Goal: Information Seeking & Learning: Check status

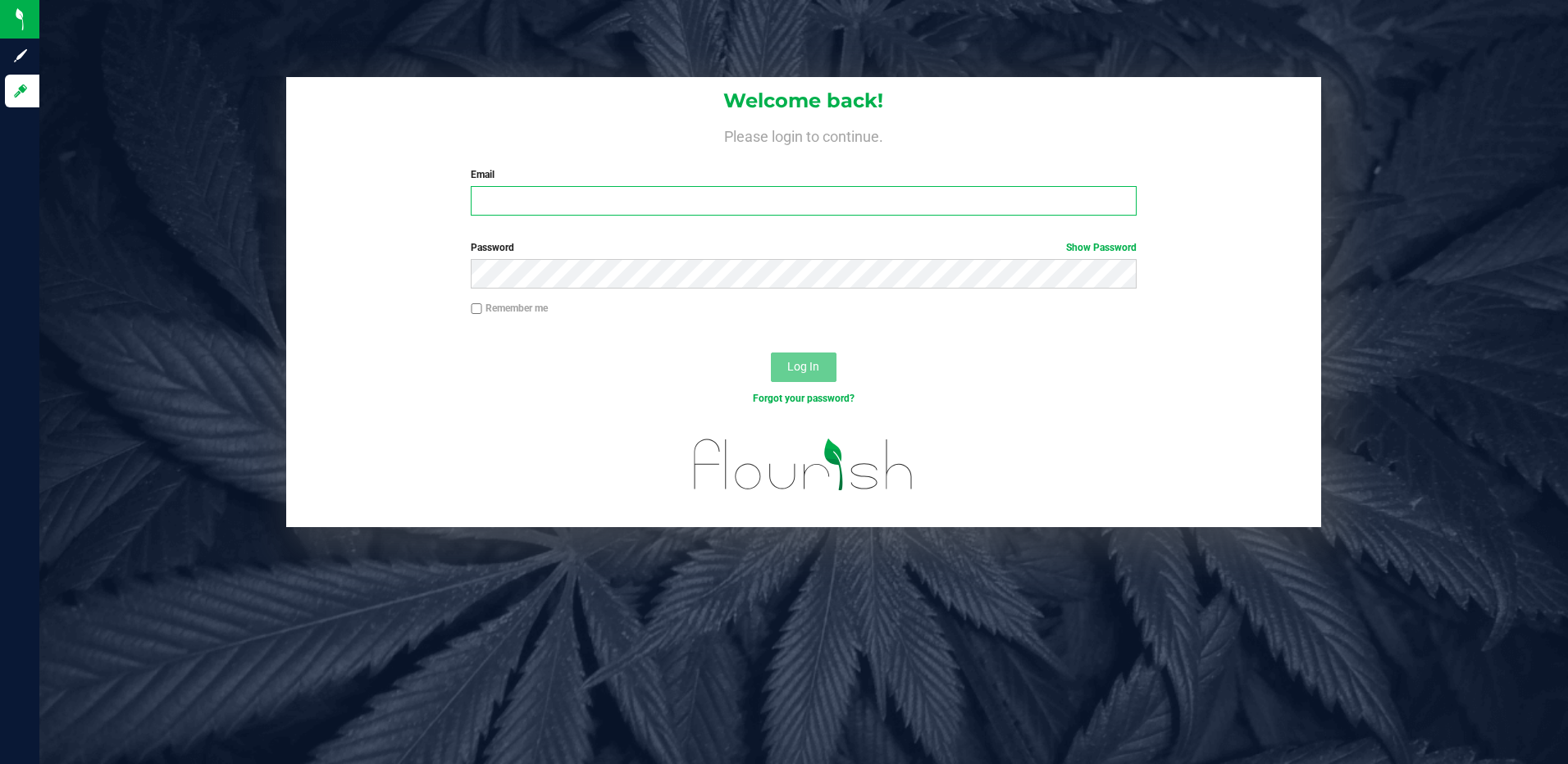
click at [507, 197] on input "Email" at bounding box center [803, 201] width 666 height 29
type input "[EMAIL_ADDRESS][DOMAIN_NAME]"
click at [771, 353] on button "Log In" at bounding box center [803, 367] width 65 height 29
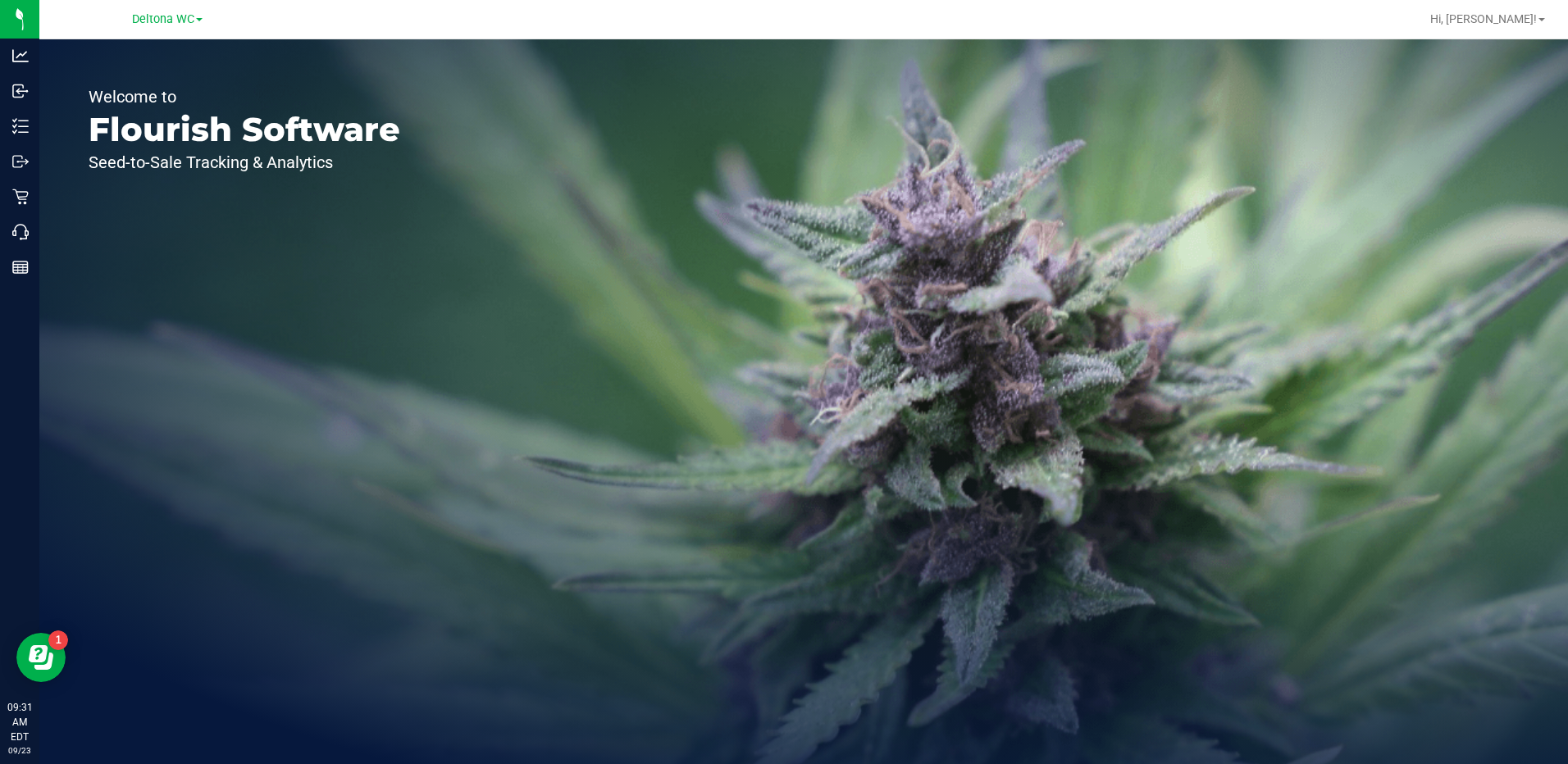
click at [197, 11] on link "Deltona WC" at bounding box center [167, 18] width 71 height 16
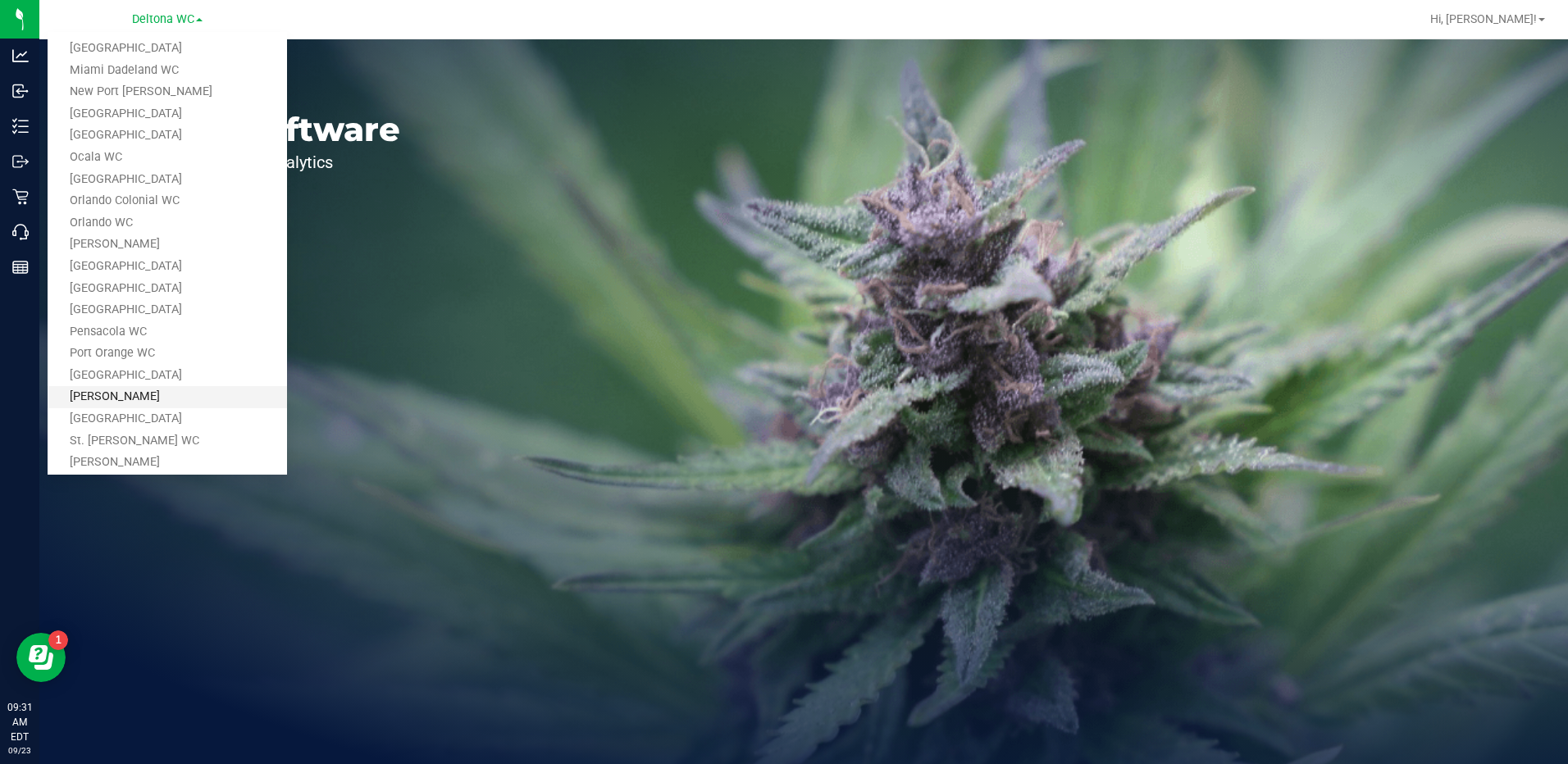
scroll to position [492, 0]
click at [141, 265] on link "[GEOGRAPHIC_DATA]" at bounding box center [167, 264] width 240 height 22
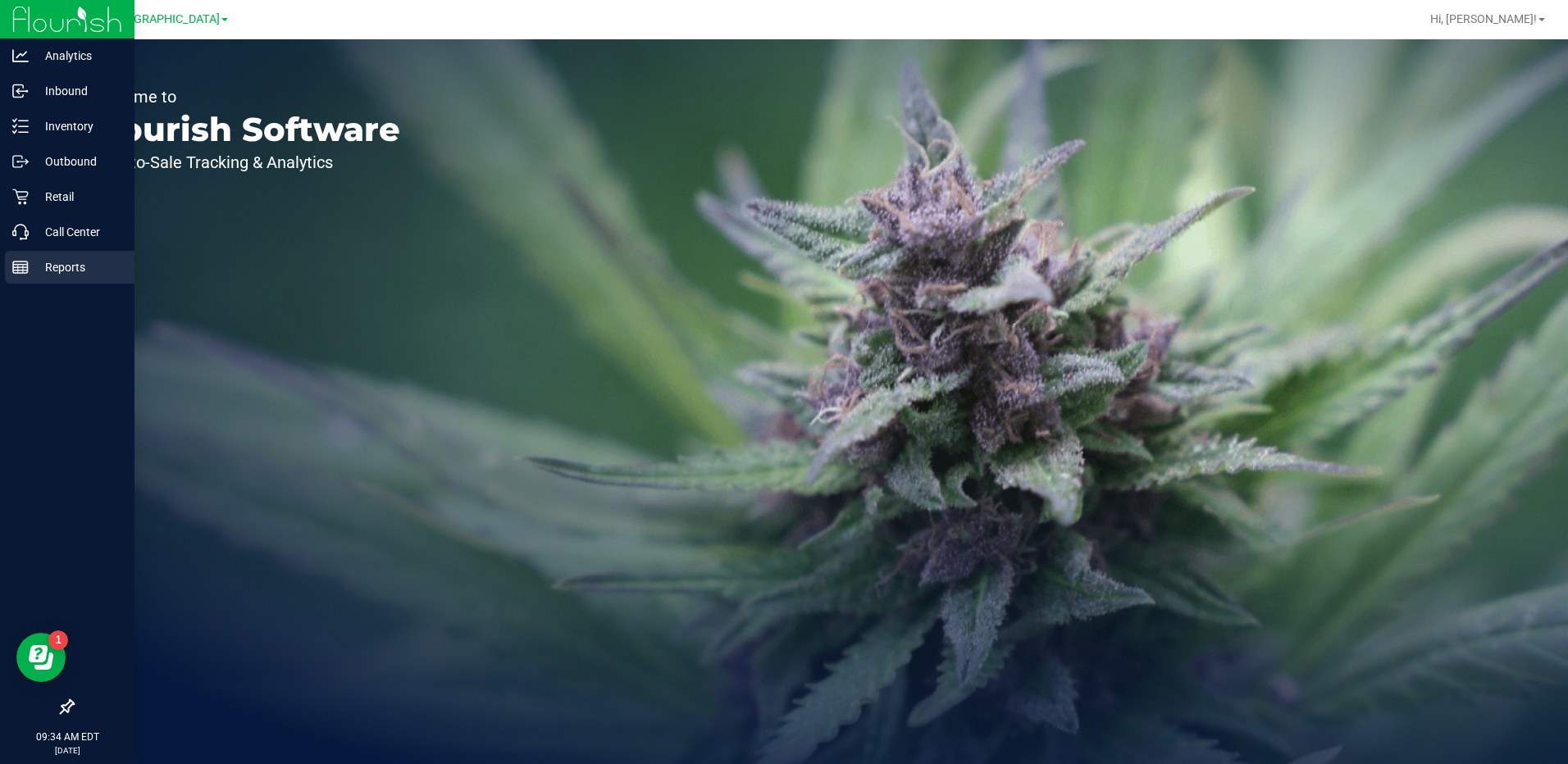
click at [67, 260] on p "Reports" at bounding box center [77, 266] width 98 height 19
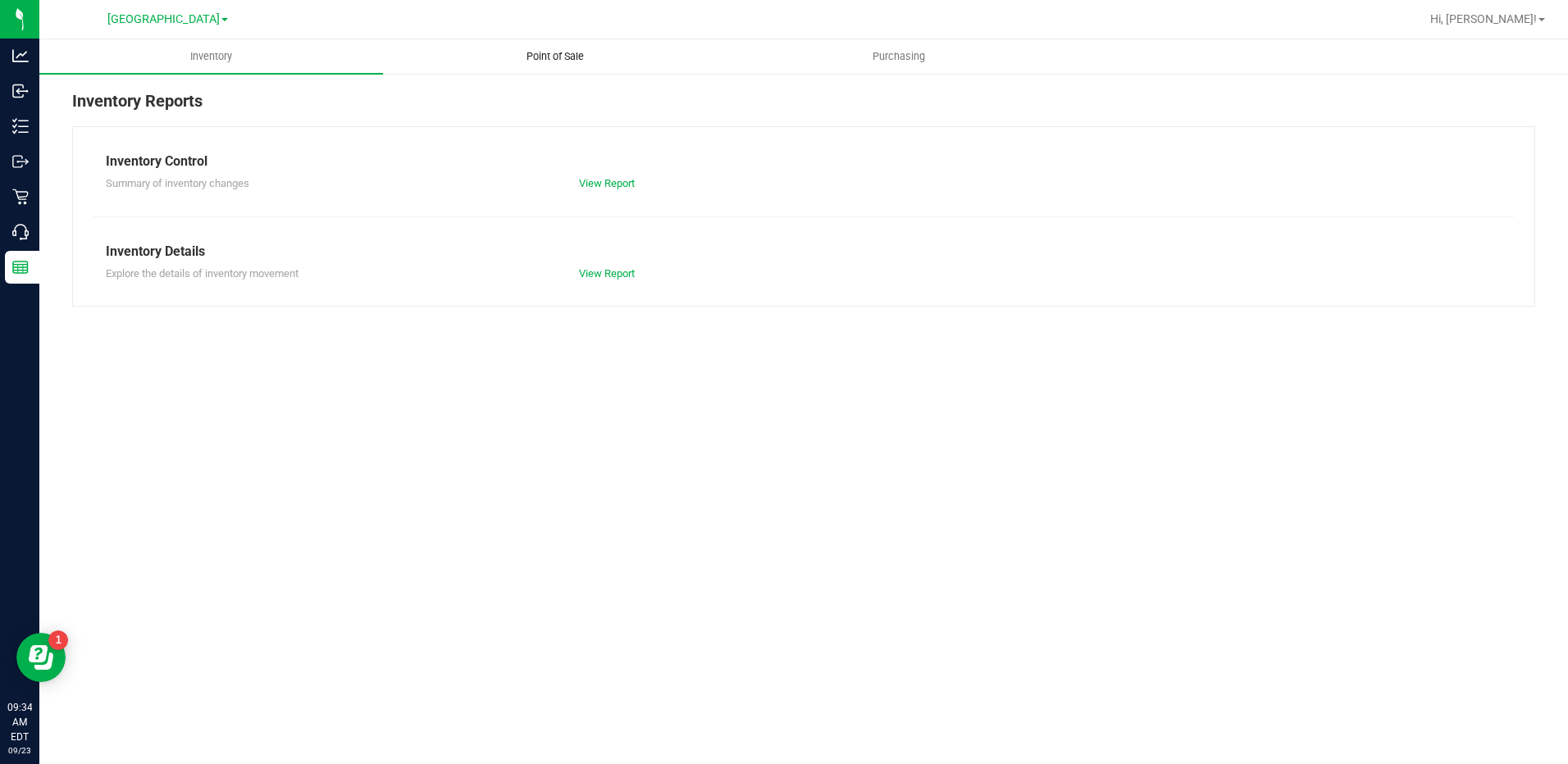
click at [570, 52] on span "Point of Sale" at bounding box center [555, 57] width 102 height 15
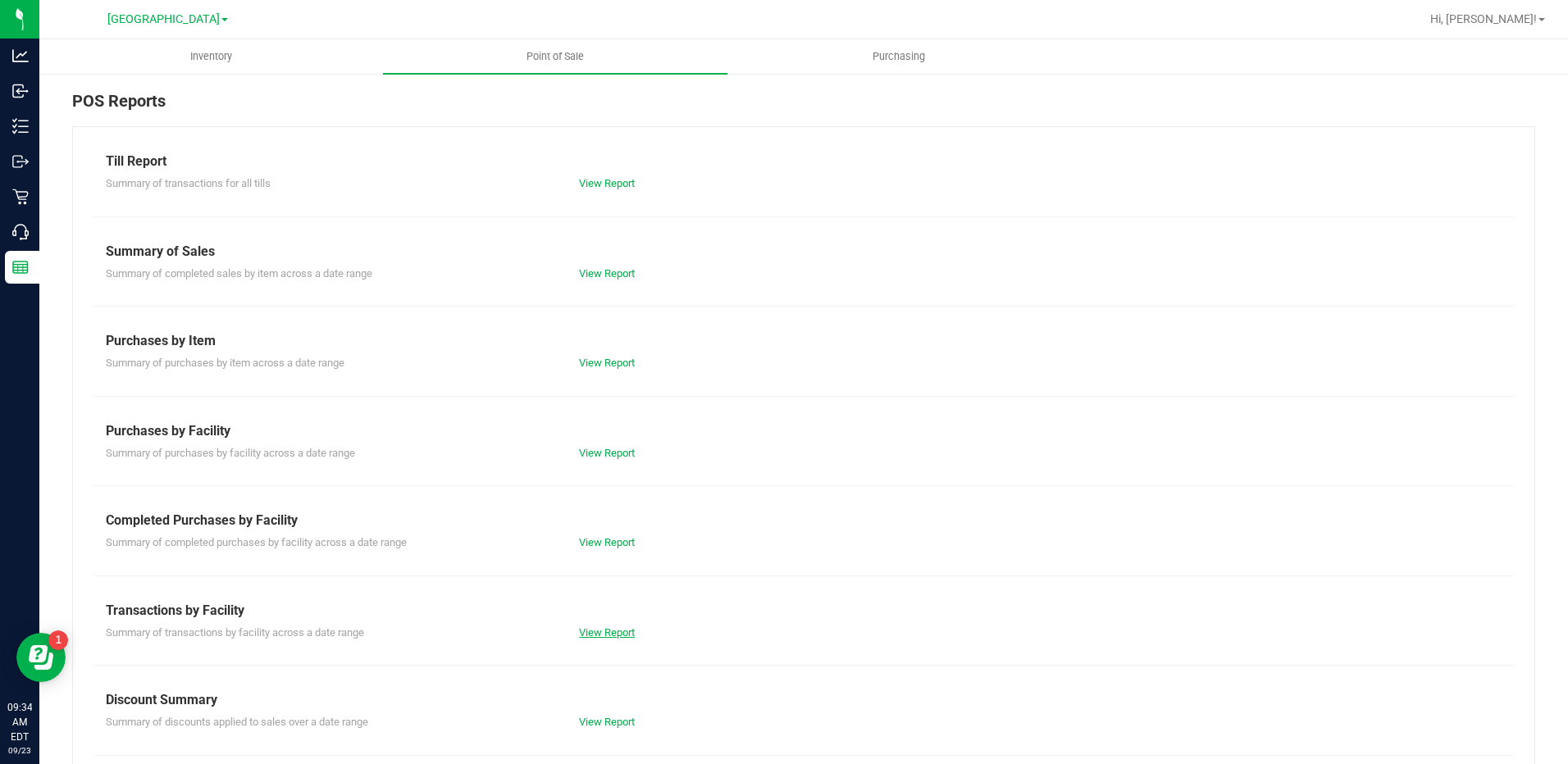
click at [619, 632] on link "View Report" at bounding box center [606, 632] width 56 height 12
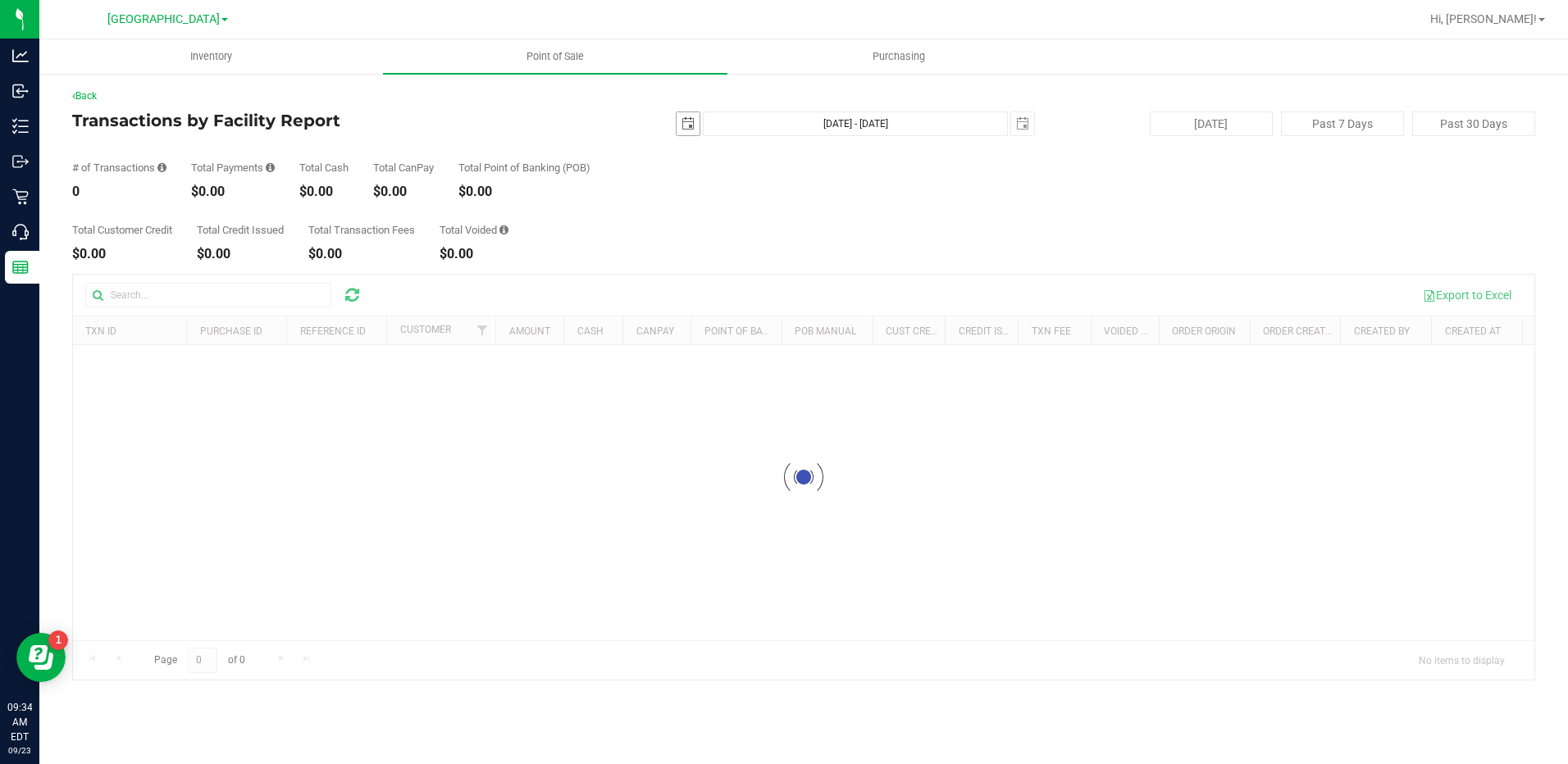
click at [687, 127] on span "select" at bounding box center [688, 124] width 13 height 13
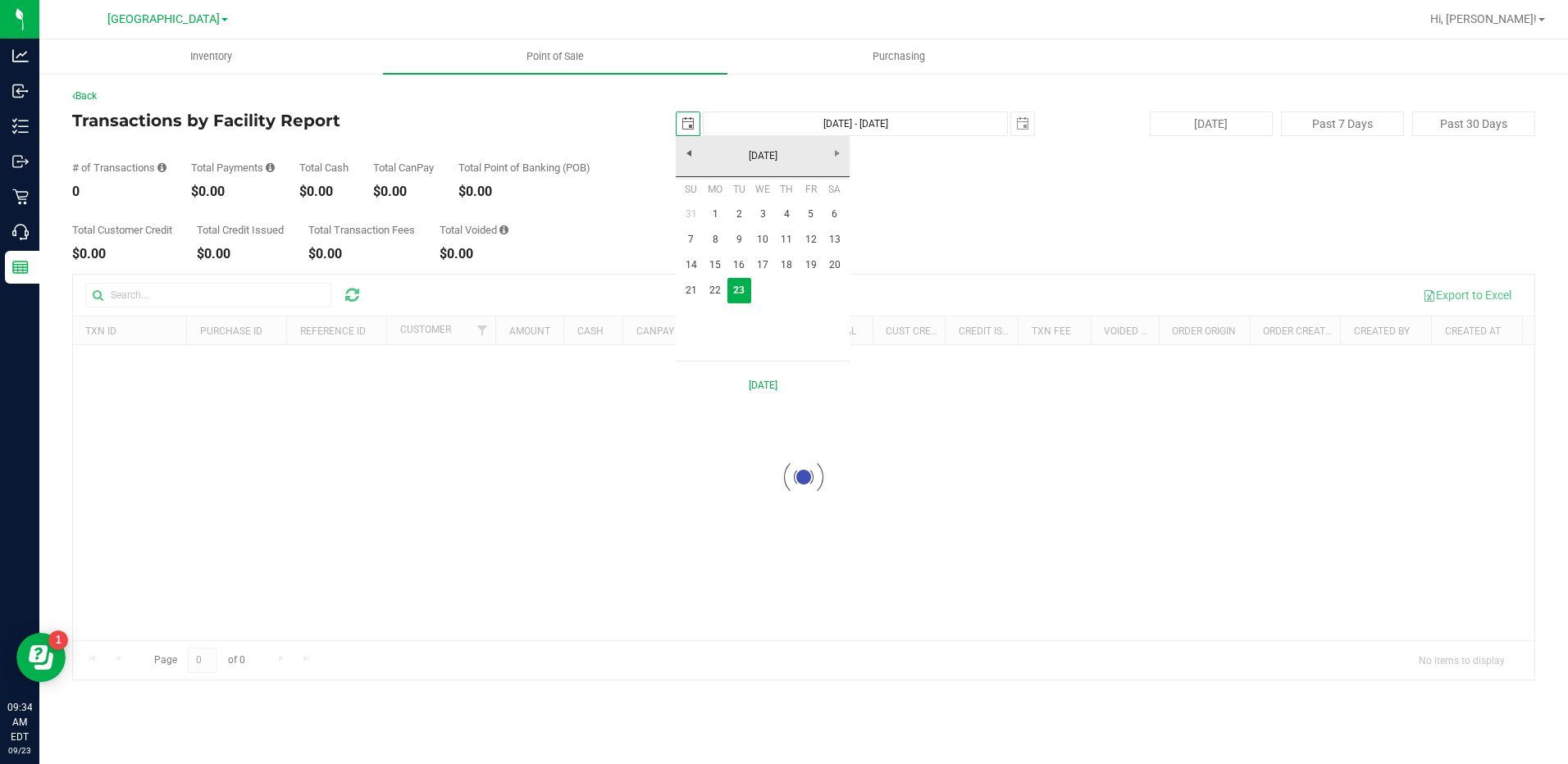
scroll to position [0, 41]
click at [707, 294] on link "22" at bounding box center [715, 291] width 24 height 26
type input "[DATE]"
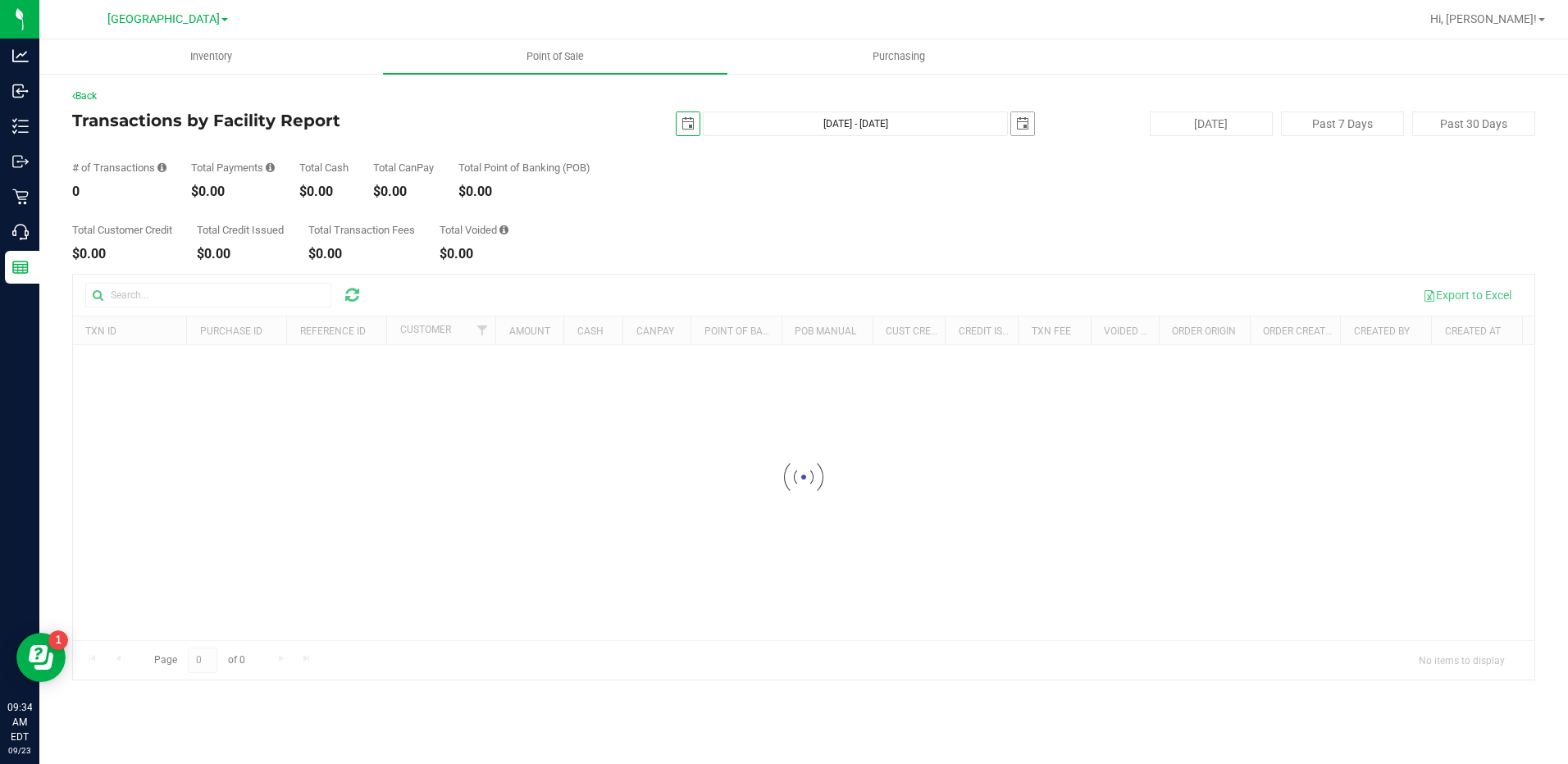
drag, startPoint x: 1020, startPoint y: 123, endPoint x: 883, endPoint y: 187, distance: 151.2
click at [1021, 123] on span "select" at bounding box center [1022, 124] width 13 height 13
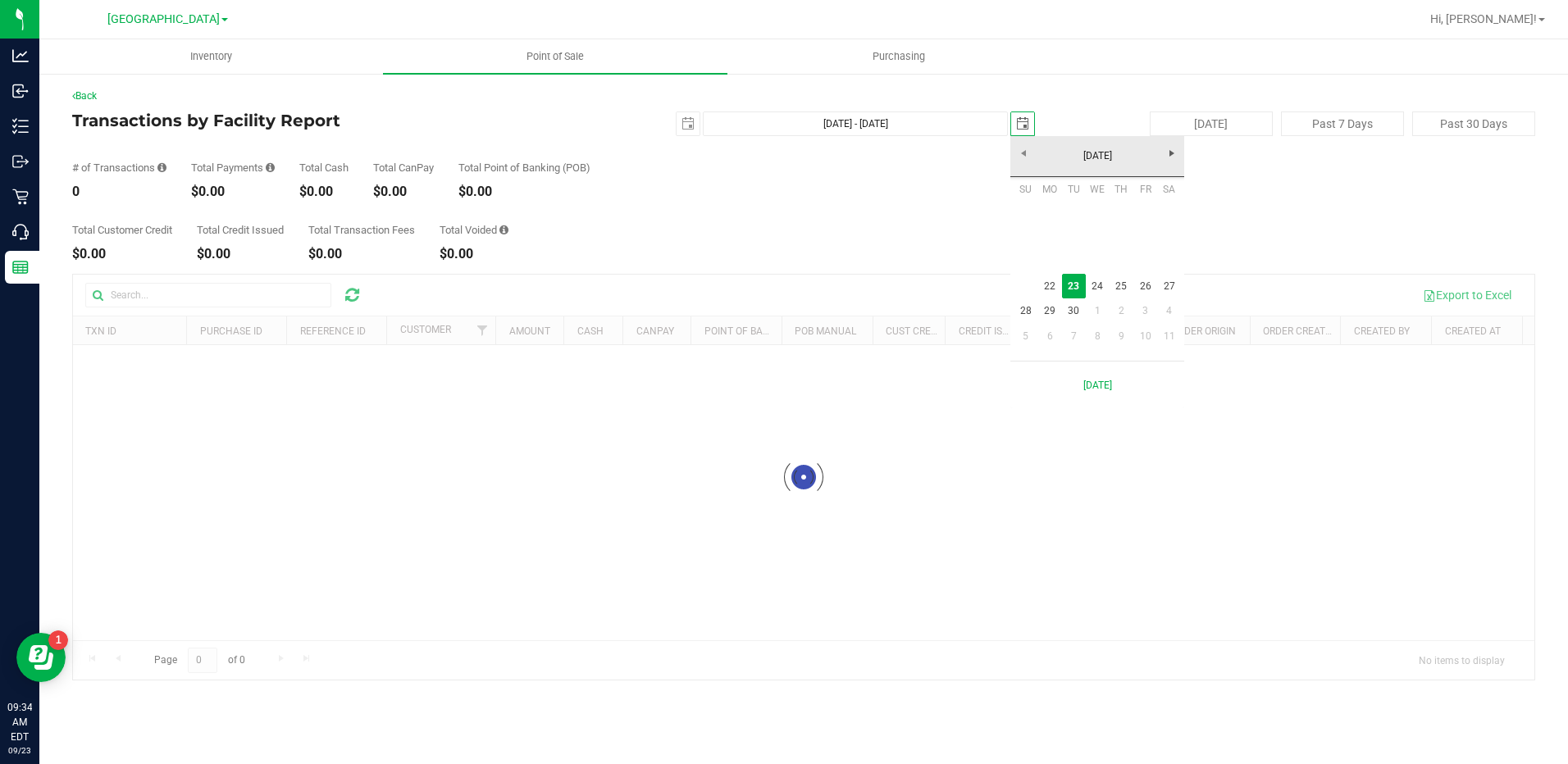
scroll to position [0, 41]
click at [1040, 282] on link "22" at bounding box center [1049, 286] width 24 height 26
type input "[DATE] - [DATE]"
type input "[DATE]"
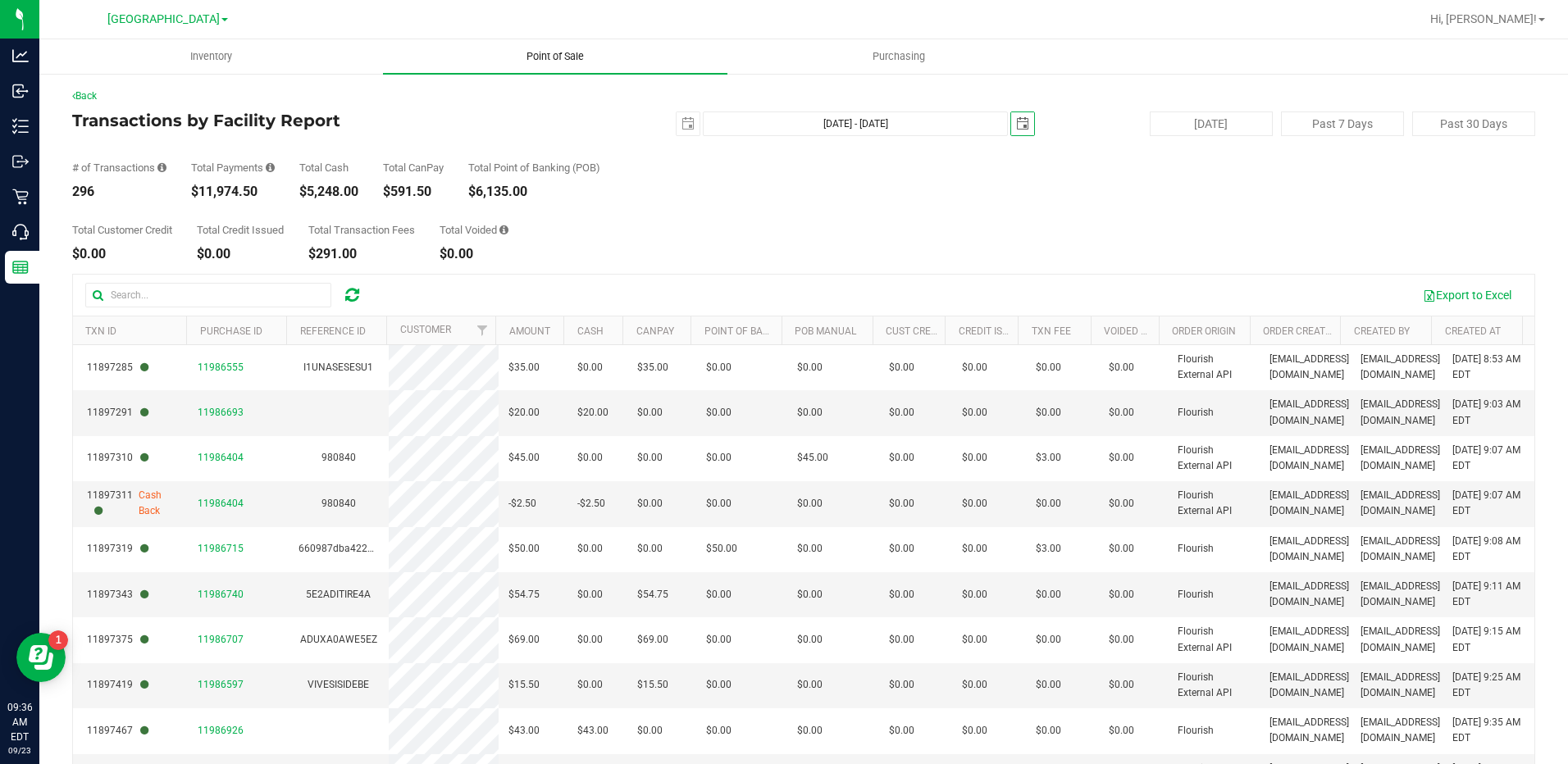
click at [548, 53] on span "Point of Sale" at bounding box center [555, 57] width 102 height 15
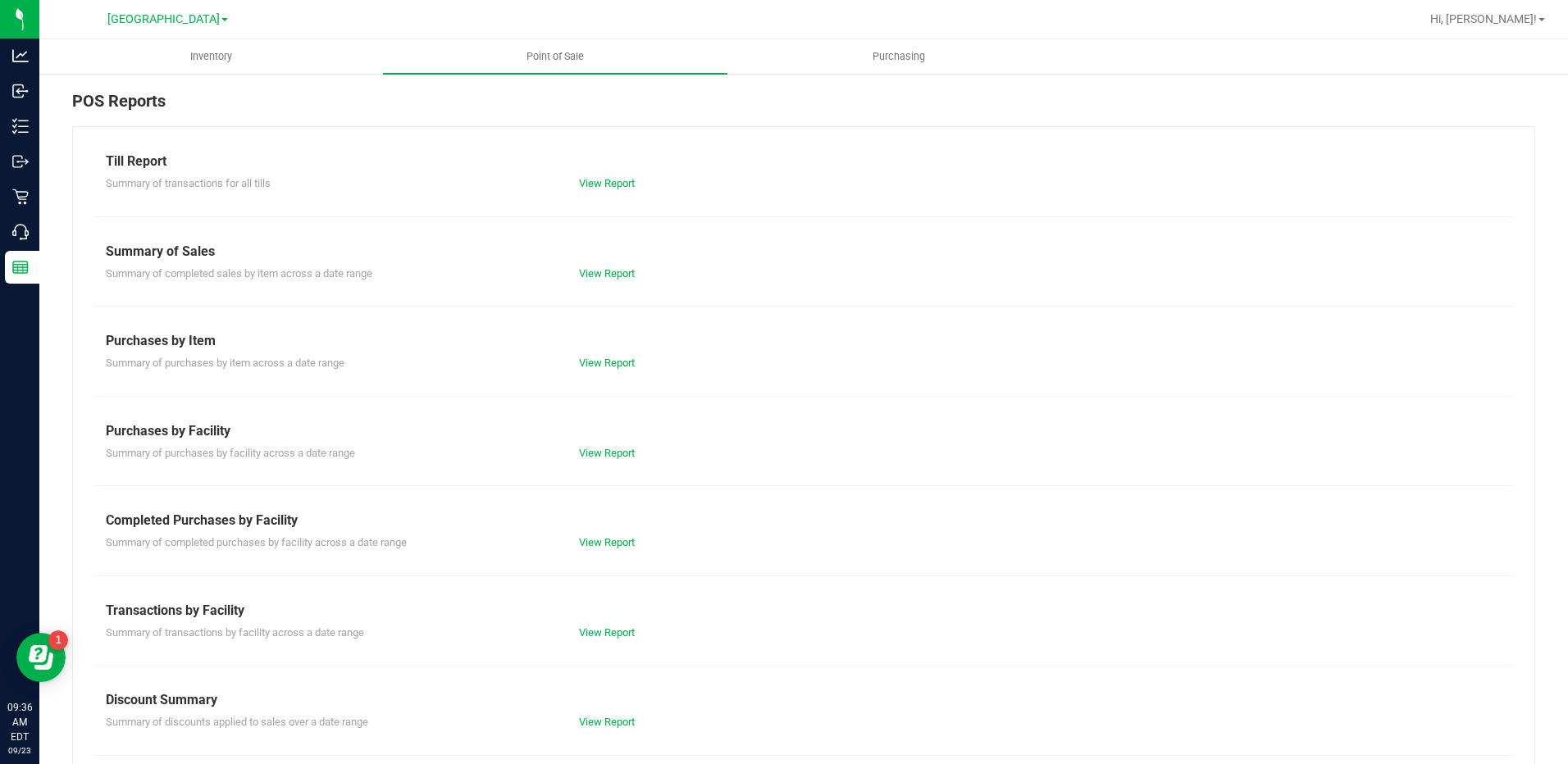
click at [625, 531] on div "Summary of completed purchases by facility across a date range View Report" at bounding box center [804, 541] width 1420 height 20
click at [600, 546] on link "View Report" at bounding box center [606, 542] width 56 height 12
